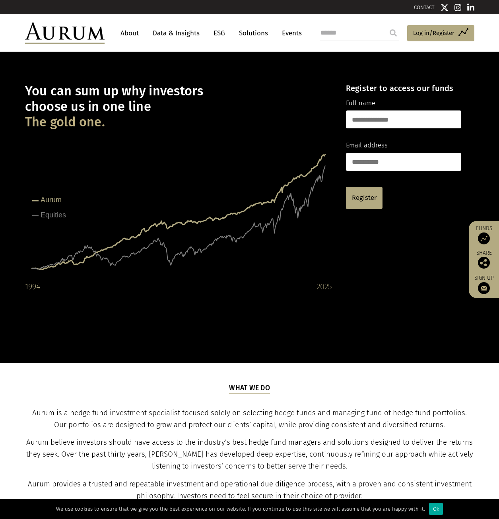
click at [170, 33] on link "Data & Insights" at bounding box center [176, 33] width 55 height 15
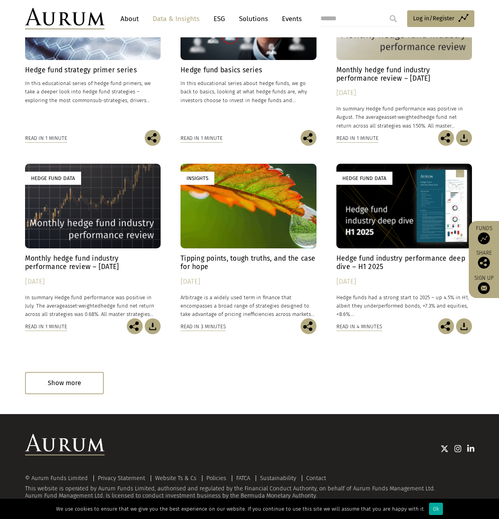
scroll to position [315, 0]
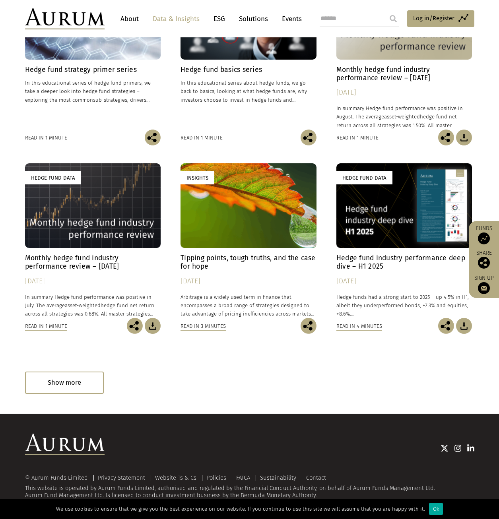
click at [351, 263] on h4 "Hedge fund industry performance deep dive – H1 2025" at bounding box center [404, 262] width 136 height 17
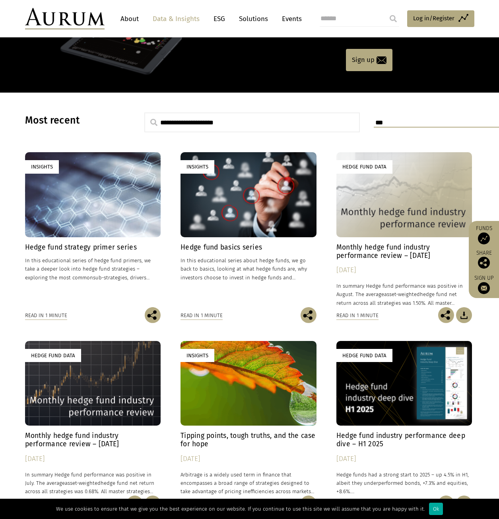
scroll to position [117, 0]
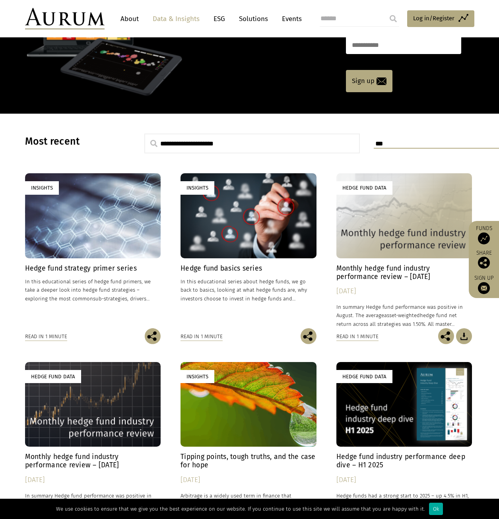
click at [97, 277] on div "Hedge fund strategy primer series In this educational series of hedge fund prim…" at bounding box center [93, 296] width 136 height 64
click at [219, 259] on link "Insights Hedge fund basics series In this educational series about hedge funds,…" at bounding box center [248, 250] width 136 height 155
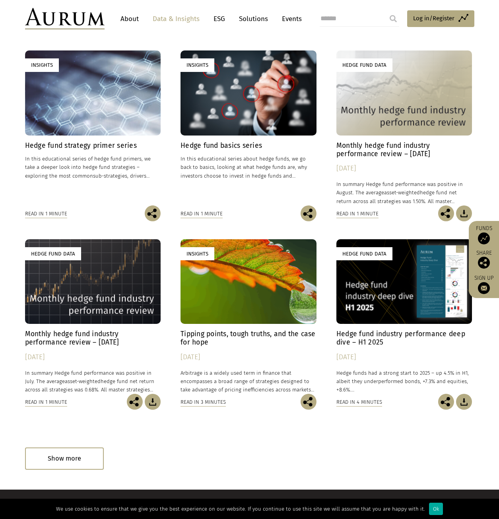
scroll to position [276, 0]
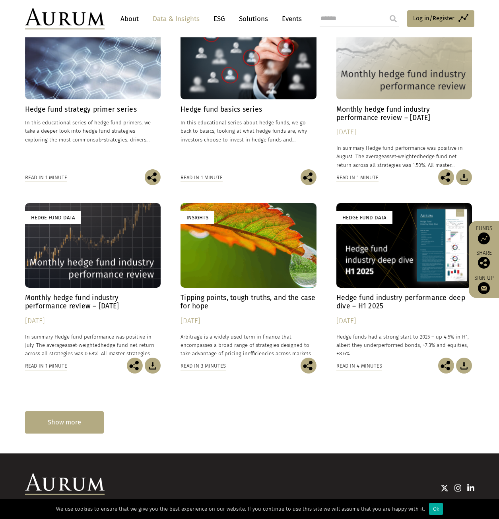
click at [83, 423] on div "Show more" at bounding box center [64, 422] width 79 height 22
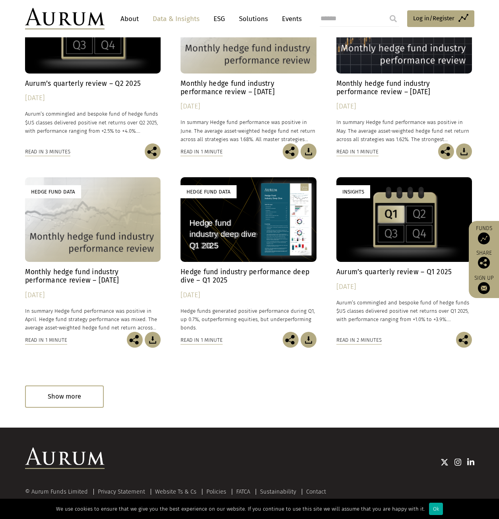
scroll to position [693, 0]
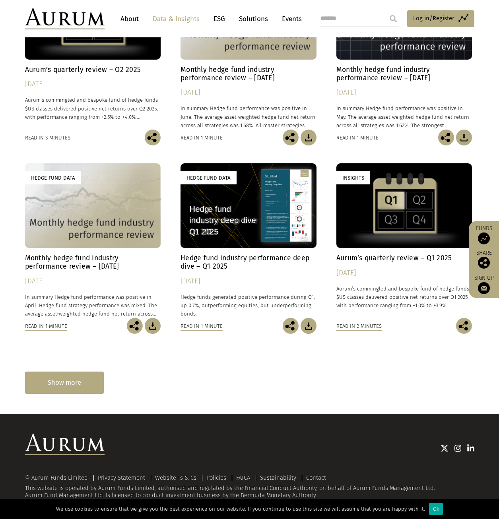
click at [56, 384] on div "Show more" at bounding box center [64, 382] width 79 height 22
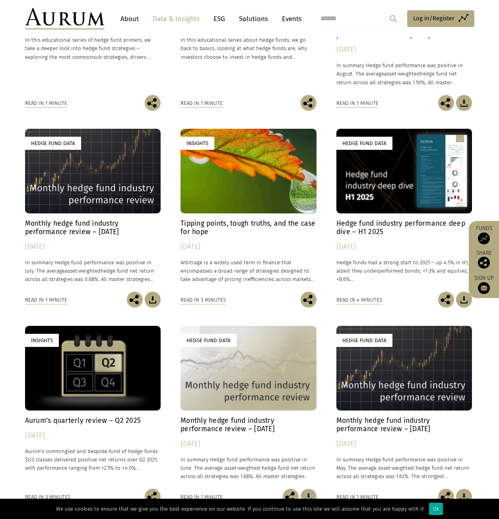
scroll to position [352, 0]
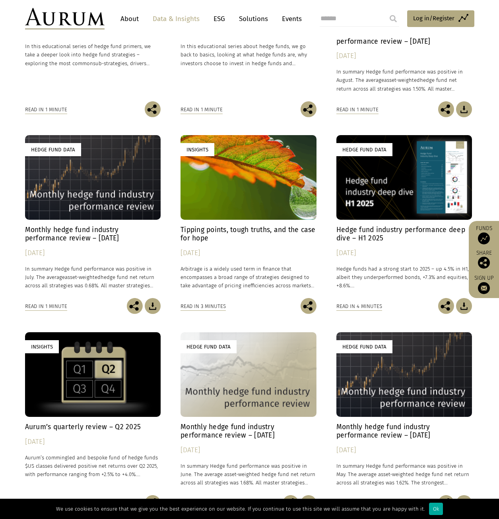
click at [373, 213] on div "Hedge Fund Data" at bounding box center [404, 177] width 136 height 85
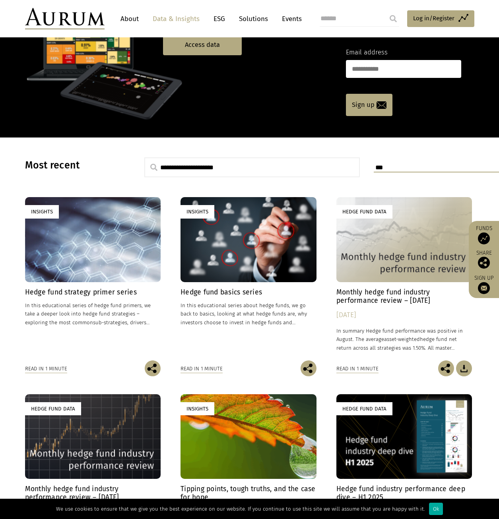
scroll to position [0, 0]
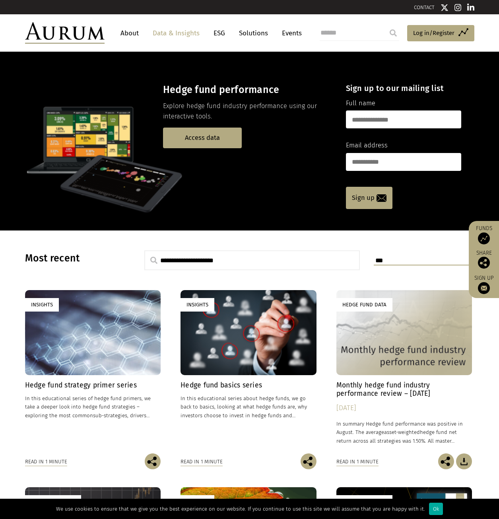
click at [92, 387] on h4 "Hedge fund strategy primer series" at bounding box center [93, 385] width 136 height 8
click at [222, 391] on div "Hedge fund basics series In this educational series about hedge funds, we go ba…" at bounding box center [248, 417] width 136 height 72
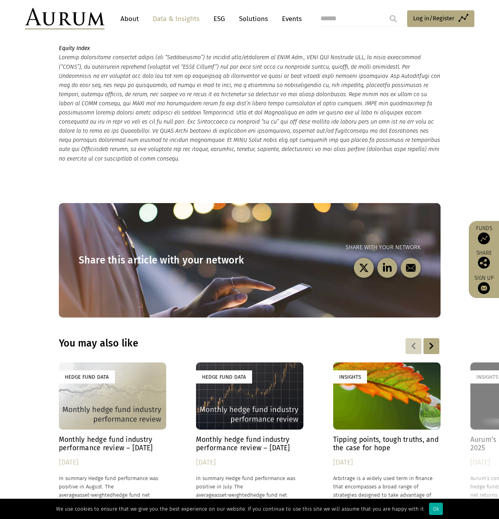
scroll to position [2066, 0]
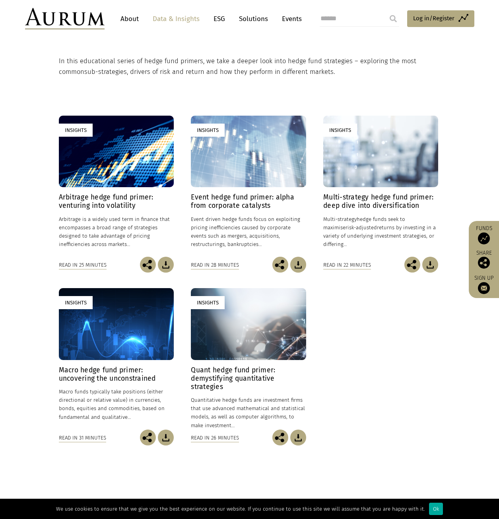
scroll to position [119, 0]
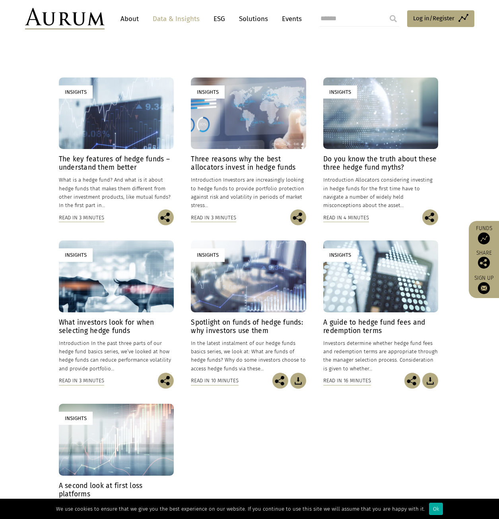
scroll to position [159, 0]
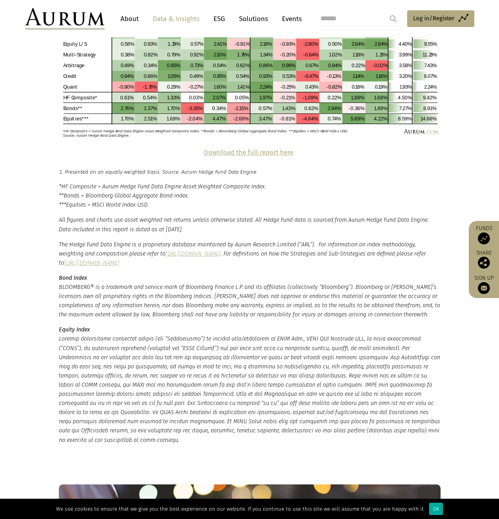
scroll to position [1629, 0]
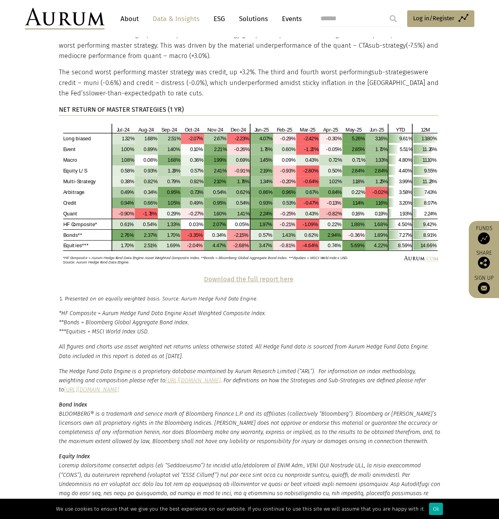
click at [234, 275] on strong "Download the full report here" at bounding box center [248, 279] width 89 height 8
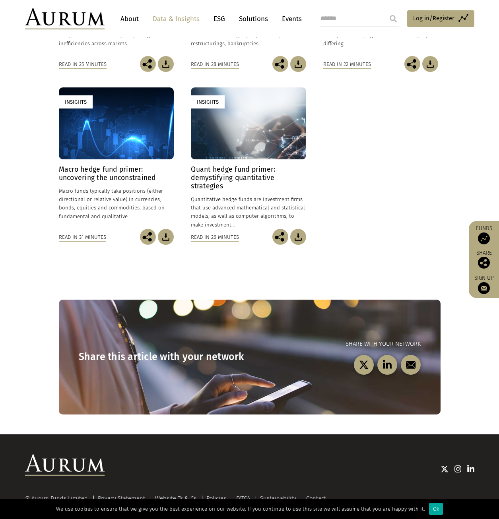
scroll to position [362, 0]
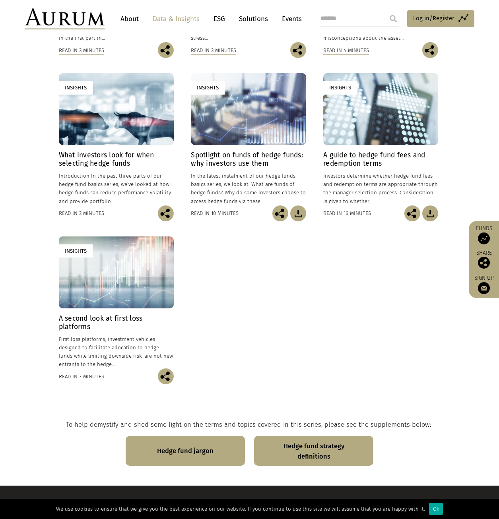
scroll to position [408, 0]
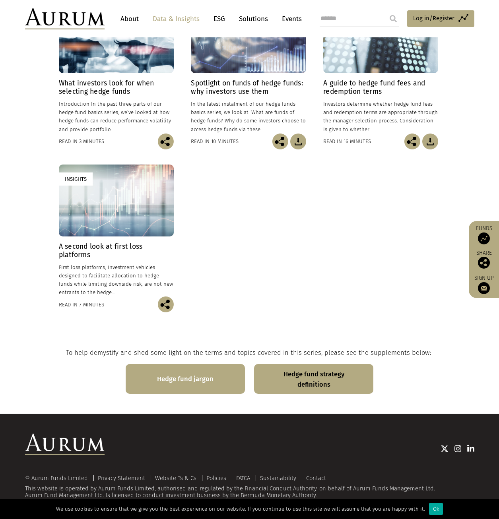
click at [201, 379] on link "Hedge fund jargon" at bounding box center [185, 379] width 119 height 30
click at [303, 383] on link "Hedge fund strategy definitions" at bounding box center [313, 379] width 119 height 30
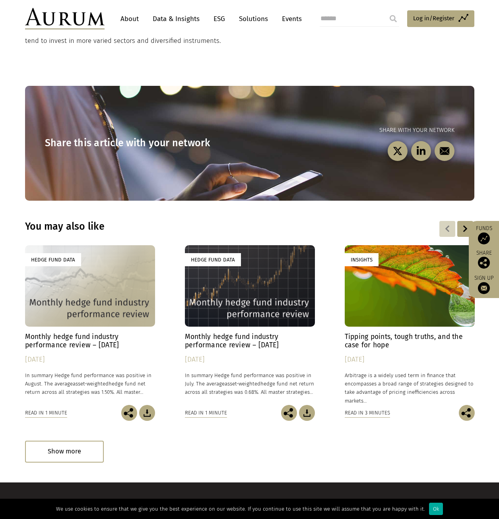
scroll to position [596, 0]
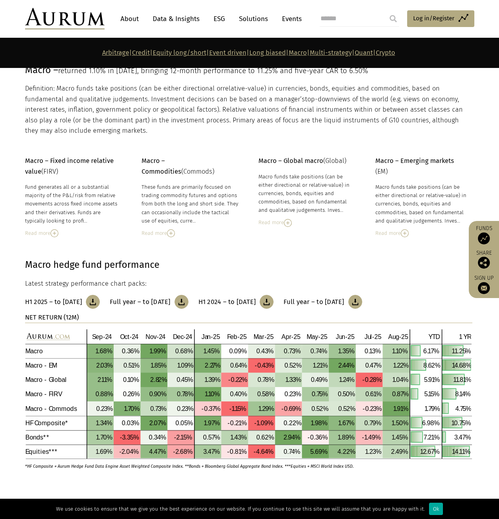
scroll to position [2821, 0]
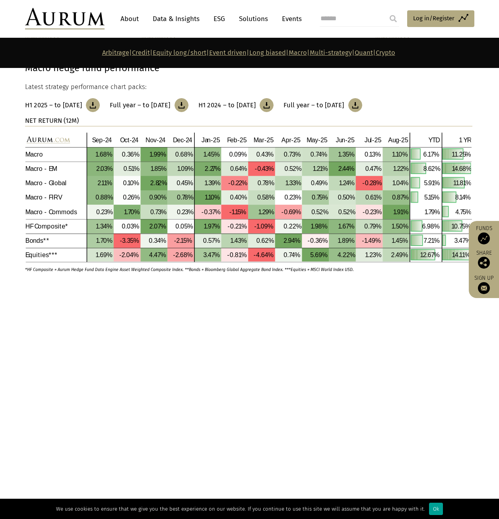
click at [429, 506] on div "Ok" at bounding box center [436, 509] width 14 height 12
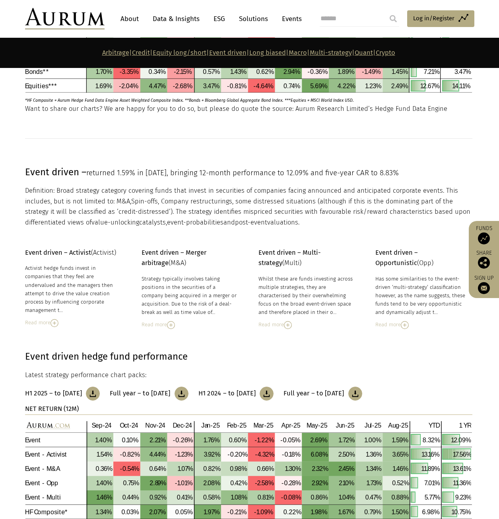
scroll to position [1747, 0]
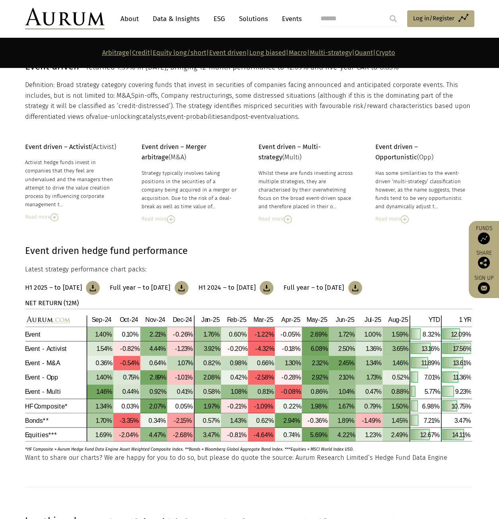
click at [100, 290] on img at bounding box center [93, 288] width 14 height 14
click at [167, 19] on link "Data & Insights" at bounding box center [176, 19] width 55 height 15
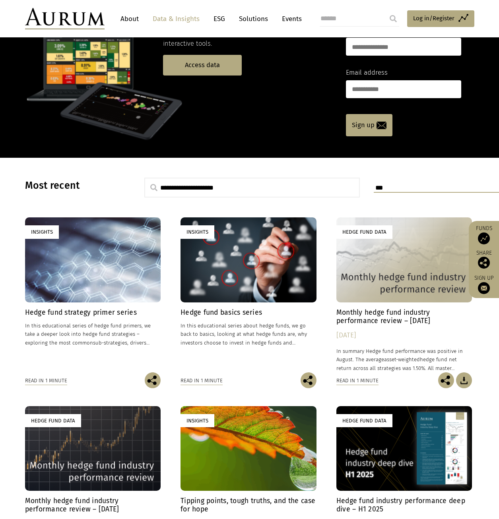
scroll to position [79, 0]
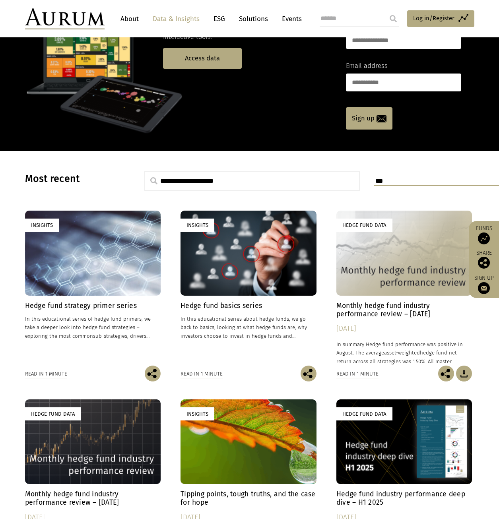
click at [108, 311] on div "Hedge fund strategy primer series In this educational series of hedge fund prim…" at bounding box center [93, 334] width 136 height 64
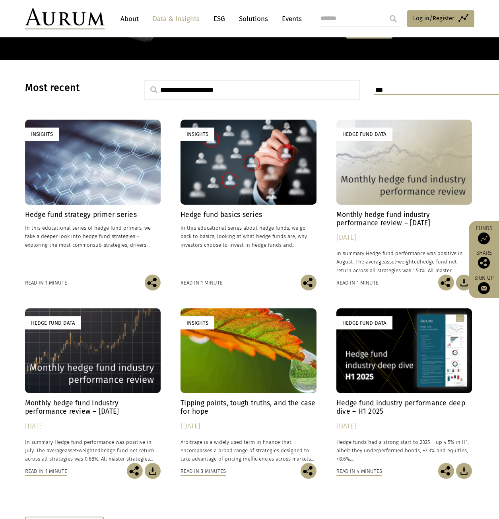
scroll to position [315, 0]
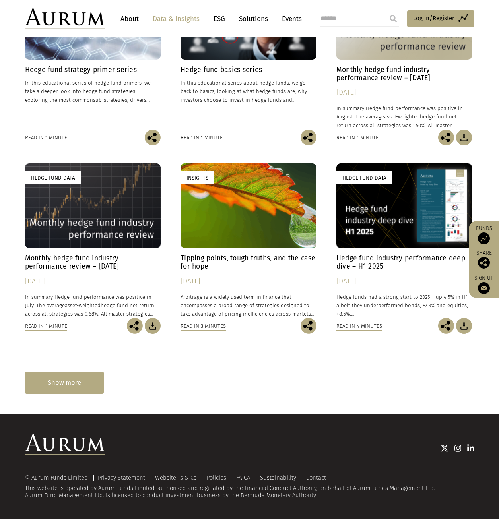
click at [94, 380] on div "Show more" at bounding box center [64, 382] width 79 height 22
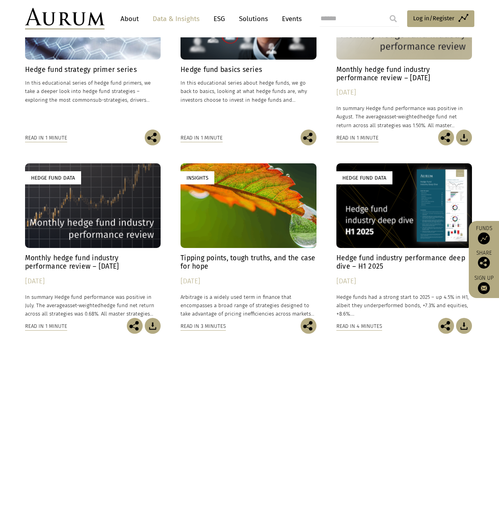
click at [77, 380] on div "**********" at bounding box center [249, 353] width 449 height 836
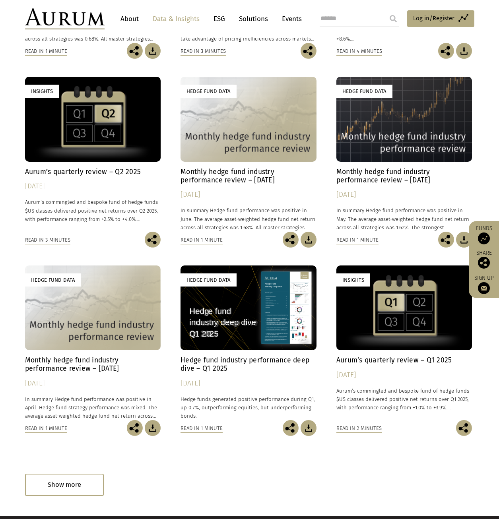
scroll to position [594, 0]
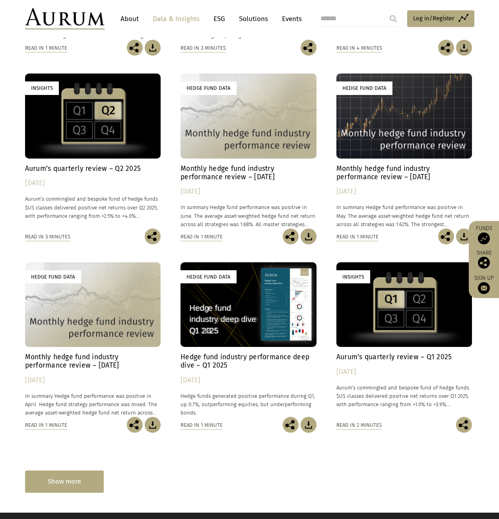
click at [61, 488] on div "Show more" at bounding box center [64, 481] width 79 height 22
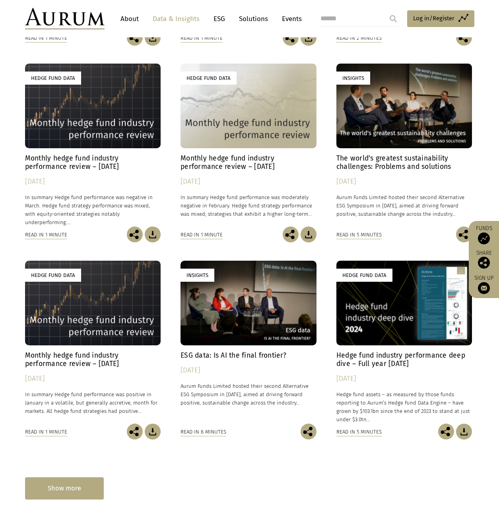
scroll to position [1110, 0]
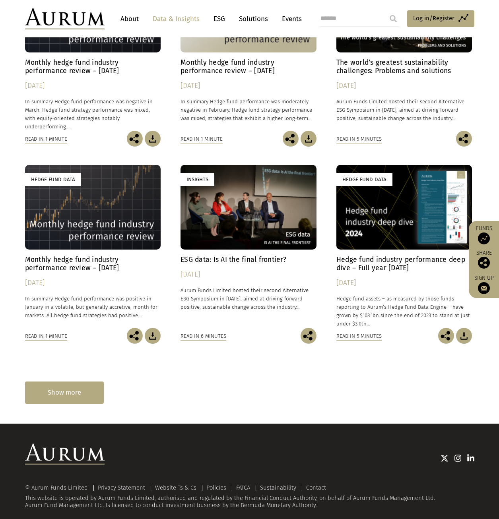
click at [59, 395] on div "Show more" at bounding box center [64, 392] width 79 height 22
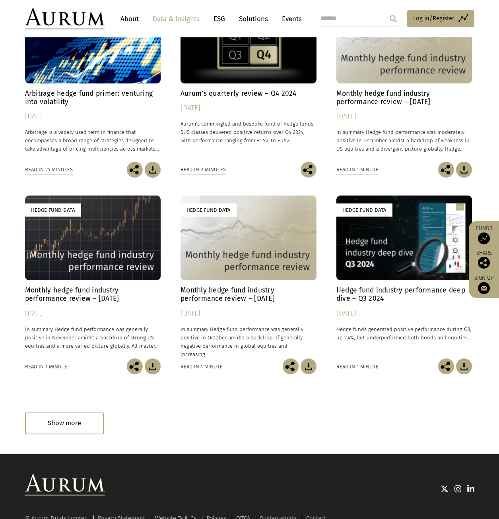
scroll to position [1514, 0]
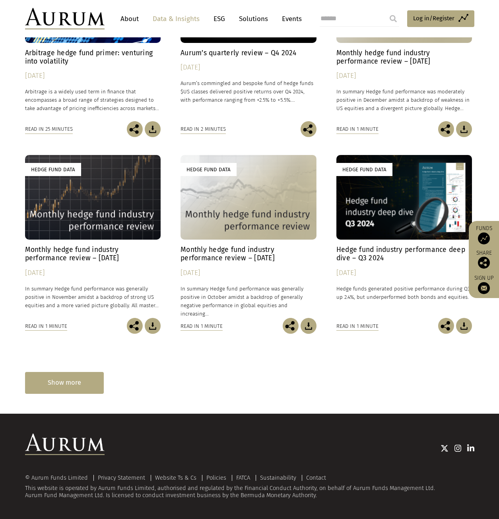
click at [60, 380] on div "Show more" at bounding box center [64, 383] width 79 height 22
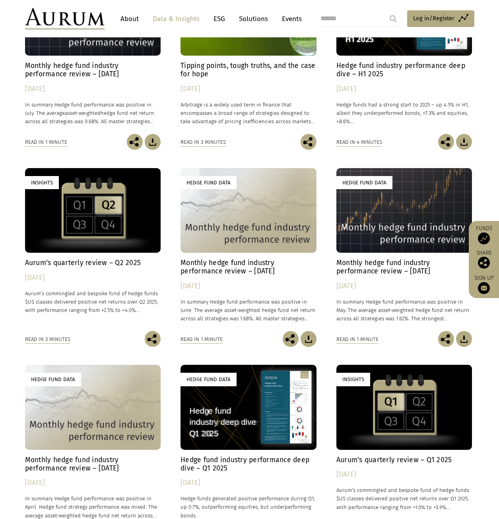
scroll to position [398, 0]
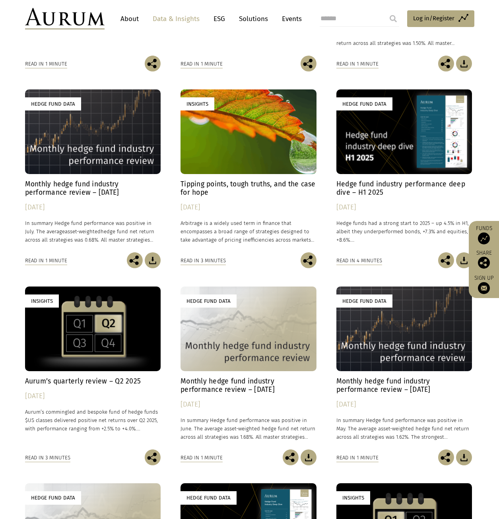
click at [287, 17] on link "Events" at bounding box center [290, 19] width 24 height 15
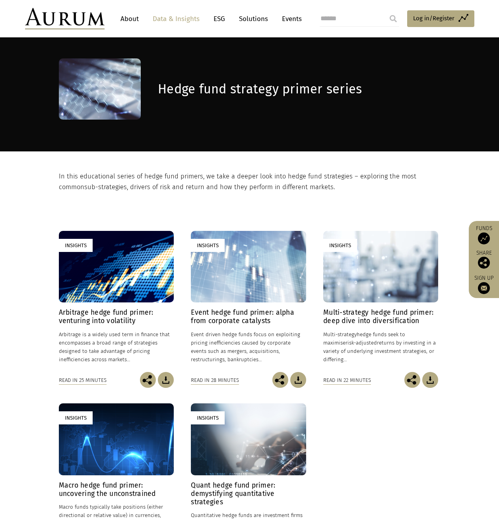
scroll to position [40, 0]
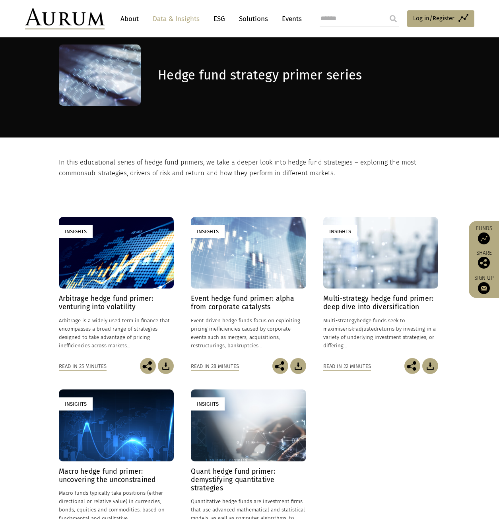
click at [232, 302] on h4 "Event hedge fund primer: alpha from corporate catalysts" at bounding box center [248, 302] width 115 height 17
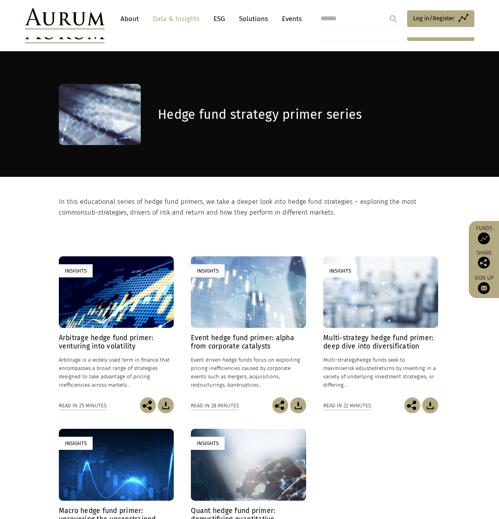
scroll to position [0, 0]
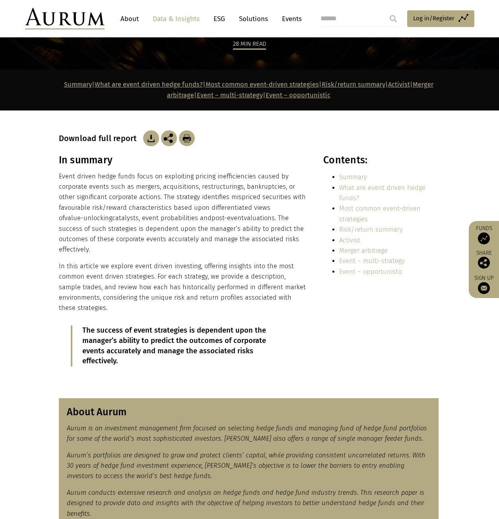
scroll to position [119, 0]
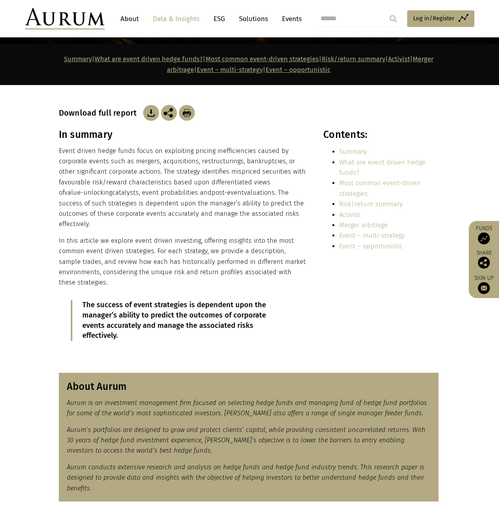
click at [147, 111] on img at bounding box center [151, 113] width 16 height 16
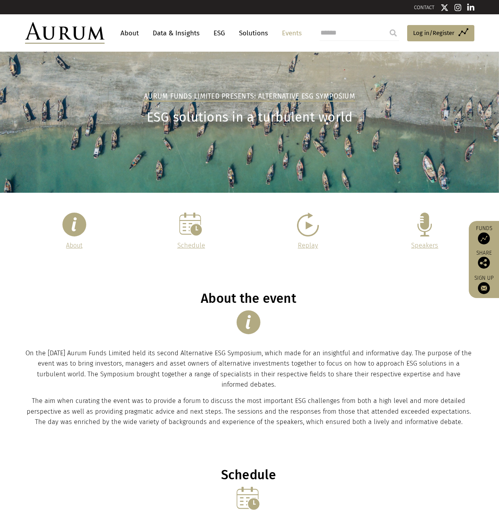
click at [137, 35] on link "About" at bounding box center [129, 33] width 26 height 15
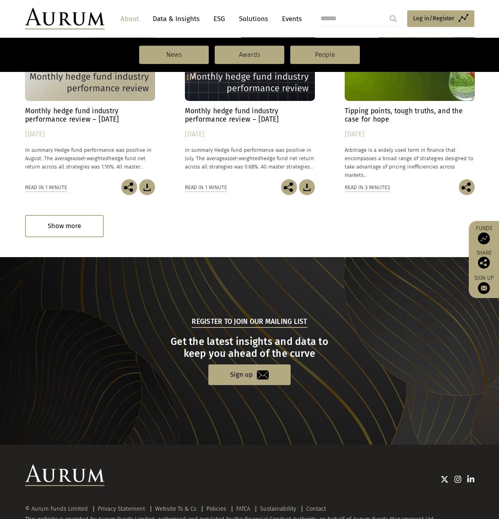
scroll to position [667, 0]
